Goal: Register for event/course

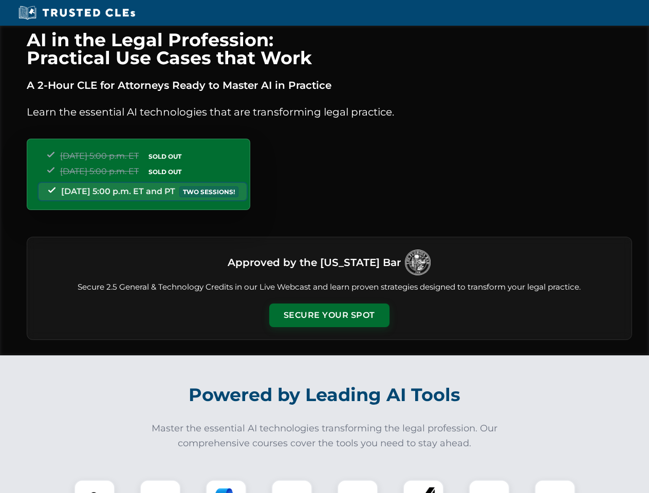
click at [329, 315] on button "Secure Your Spot" at bounding box center [329, 316] width 120 height 24
click at [95, 486] on img at bounding box center [95, 500] width 30 height 30
click at [160, 486] on div at bounding box center [160, 500] width 41 height 41
